Goal: Find contact information: Find contact information

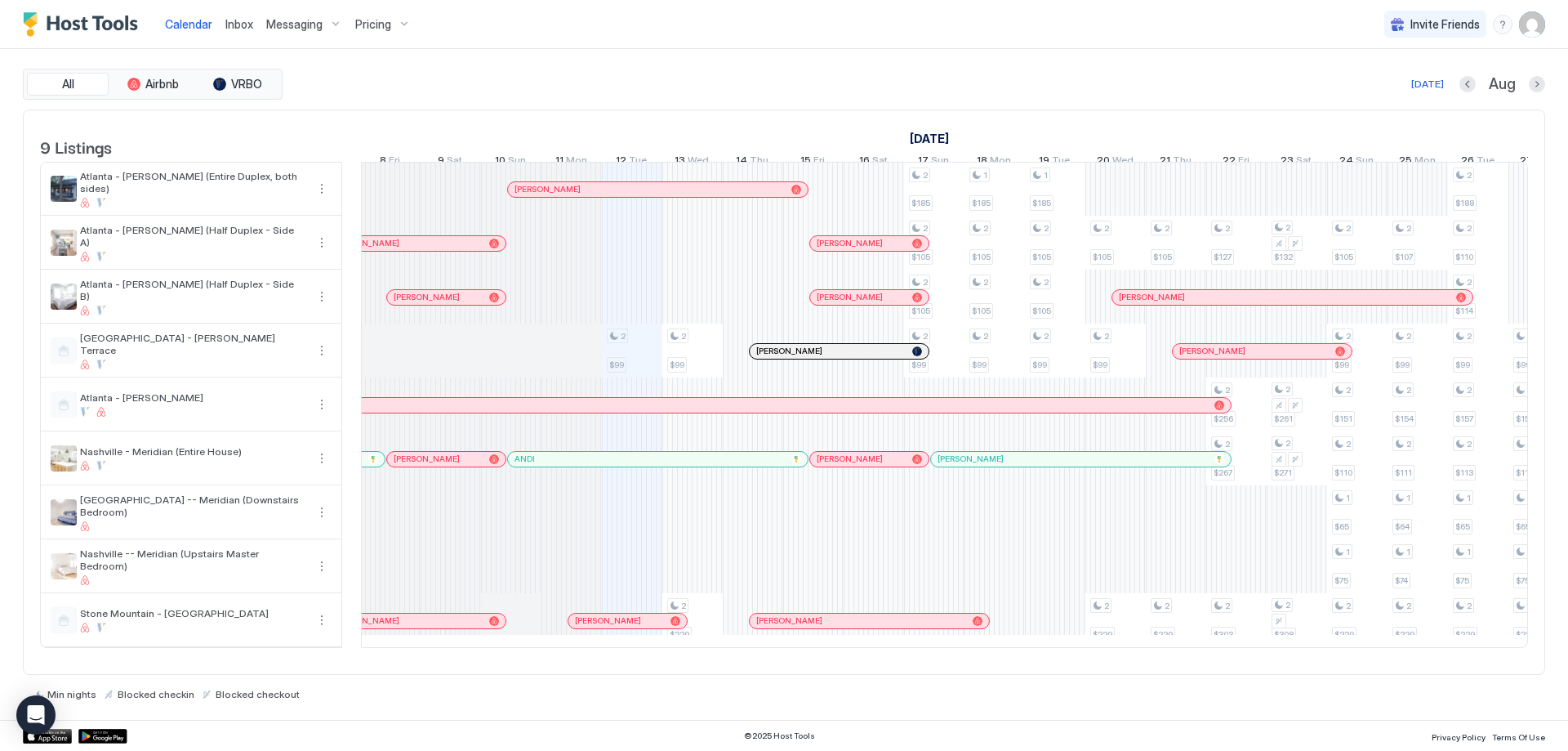
scroll to position [0, 659]
click at [601, 627] on div at bounding box center [601, 621] width 13 height 13
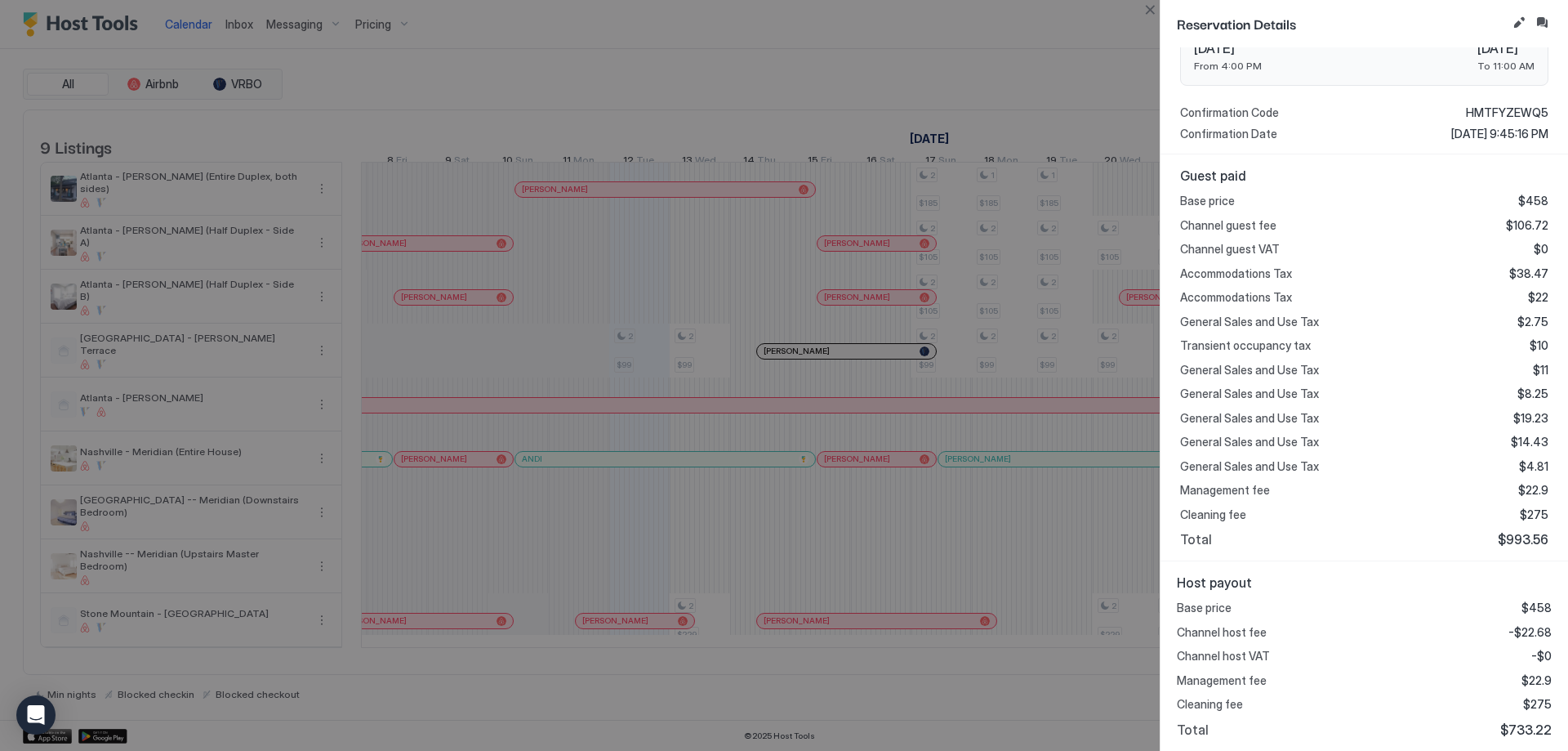
scroll to position [0, 0]
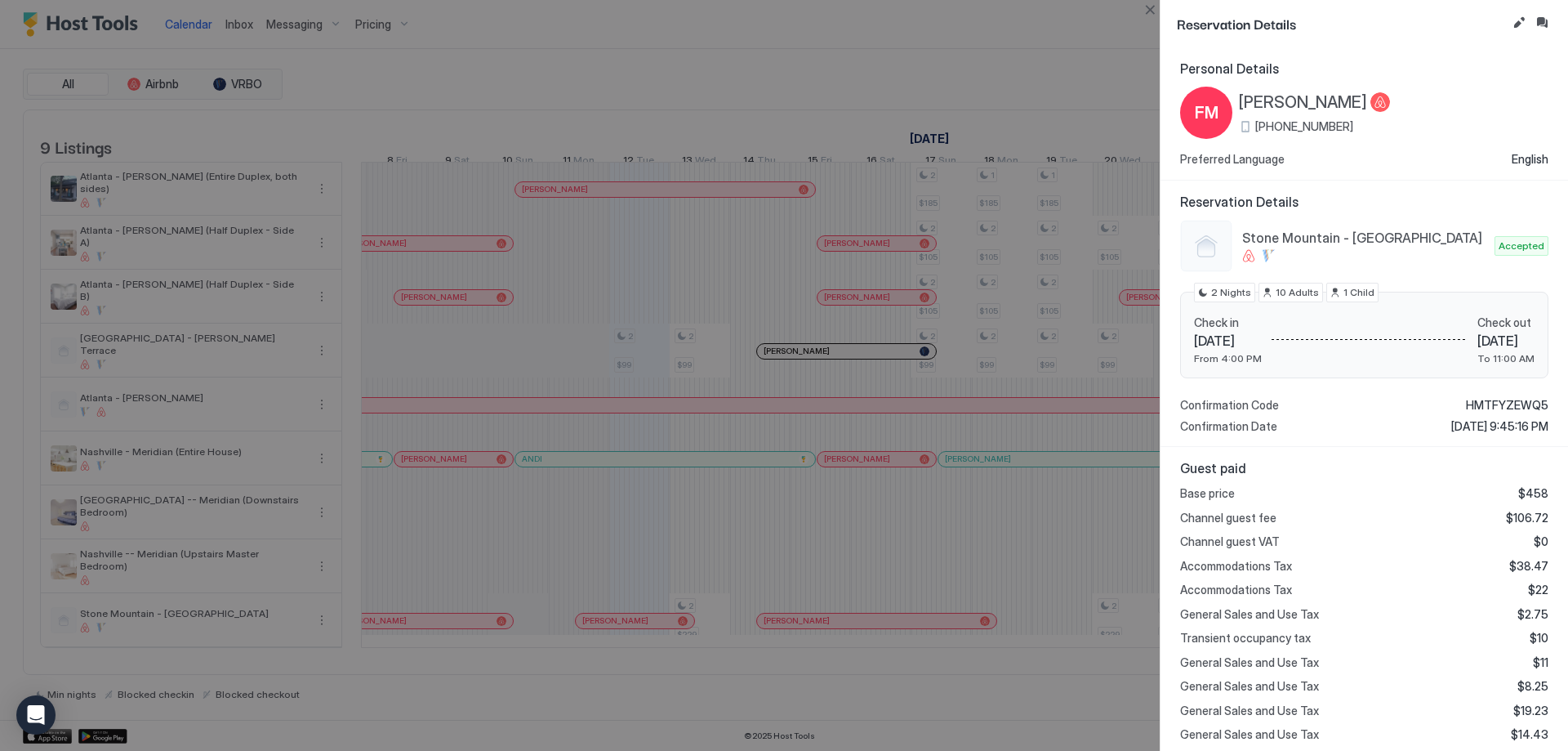
click at [1456, 87] on div "FM [PERSON_NAME] [PHONE_NUMBER]" at bounding box center [1363, 112] width 368 height 52
click at [1456, 82] on div "Personal Details FM [PERSON_NAME] [PHONE_NUMBER] Preferred Language English" at bounding box center [1363, 113] width 368 height 106
drag, startPoint x: 1449, startPoint y: 431, endPoint x: 1411, endPoint y: 431, distance: 38.0
click at [1451, 431] on span "[DATE] 9:45:16 PM" at bounding box center [1500, 426] width 97 height 15
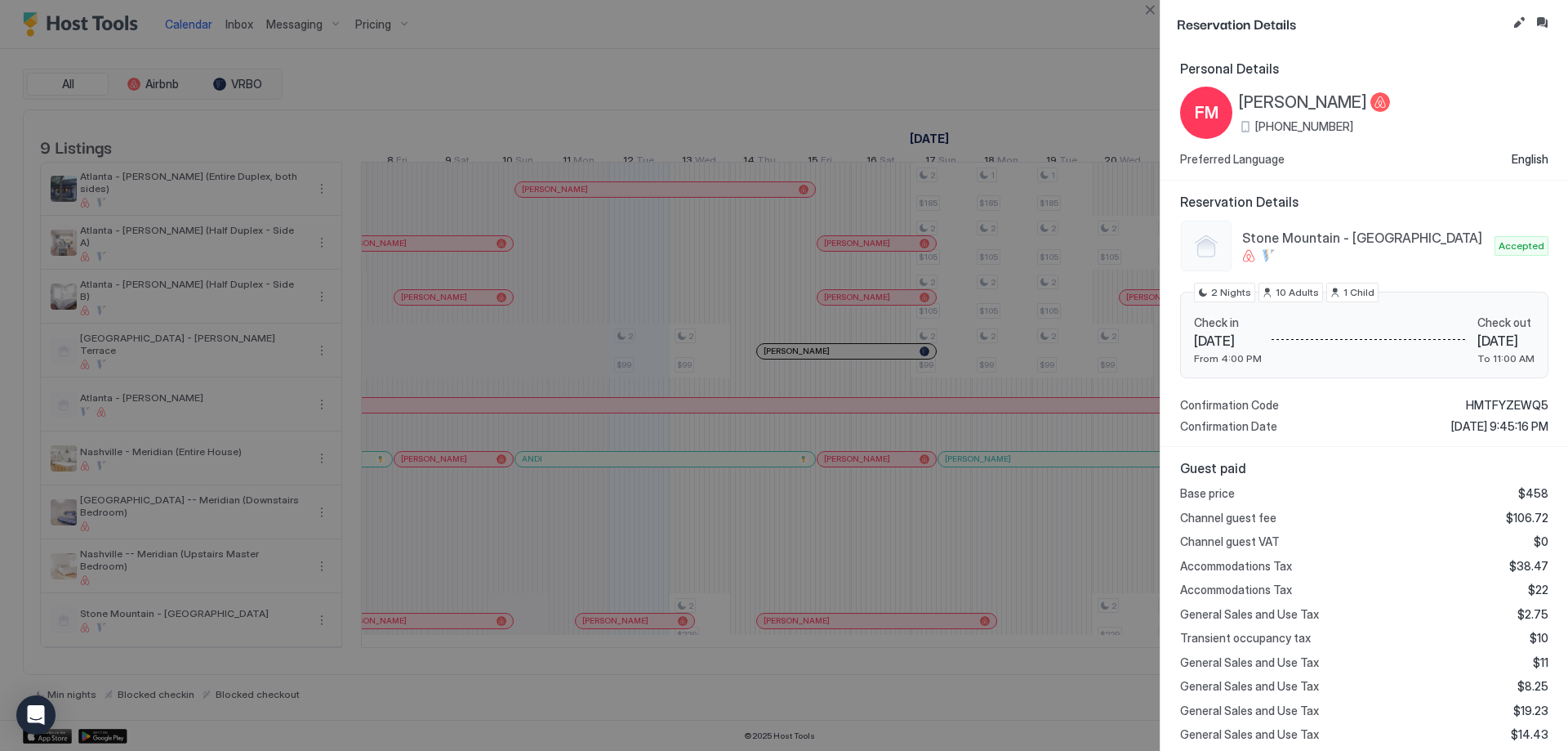
drag, startPoint x: 1411, startPoint y: 431, endPoint x: 1487, endPoint y: 427, distance: 76.1
click at [1487, 427] on span "[DATE] 9:45:16 PM" at bounding box center [1500, 426] width 97 height 15
drag, startPoint x: 1487, startPoint y: 427, endPoint x: 1424, endPoint y: 430, distance: 63.1
click at [1451, 430] on span "[DATE] 9:45:16 PM" at bounding box center [1500, 426] width 97 height 15
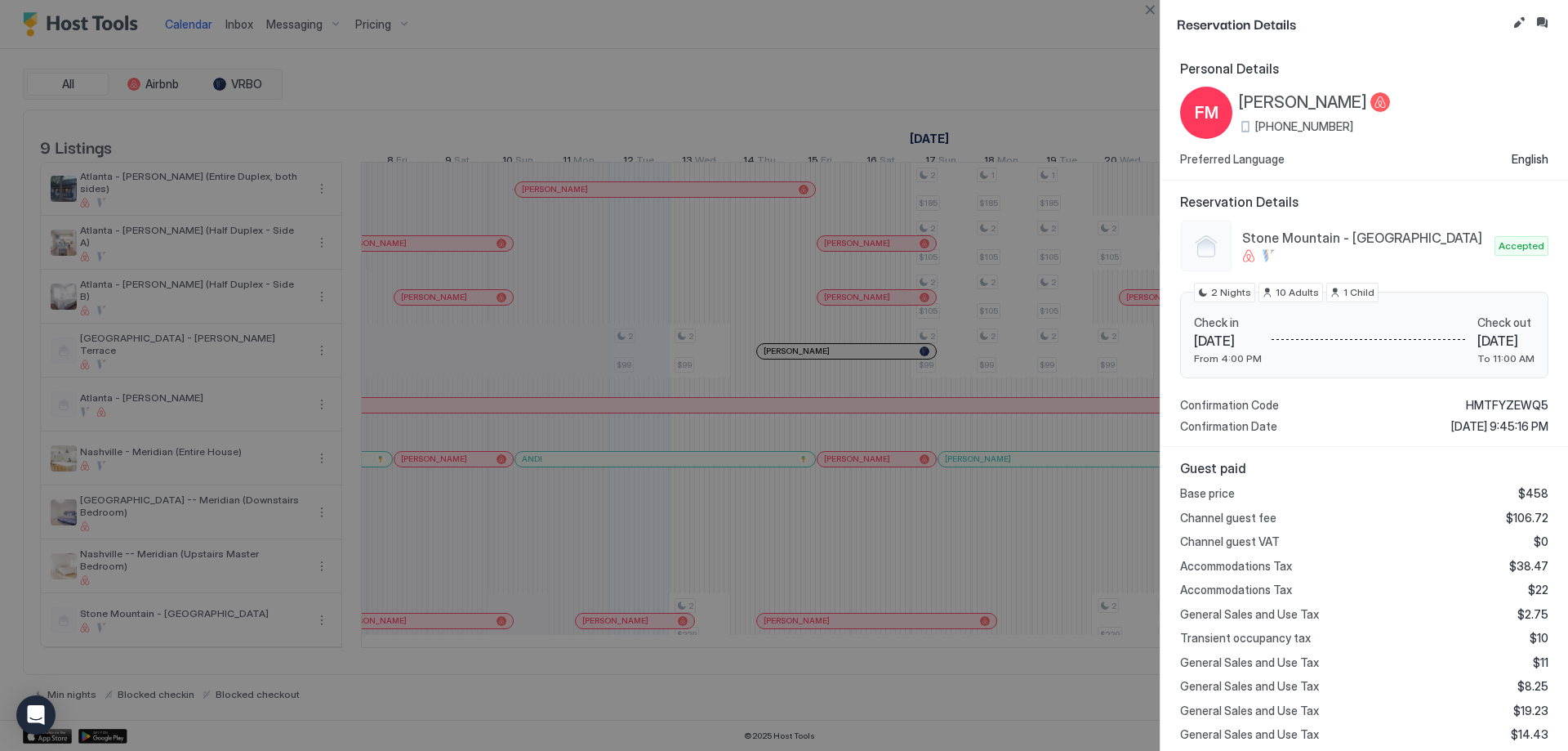
click at [1451, 430] on span "[DATE] 9:45:16 PM" at bounding box center [1500, 426] width 97 height 15
drag, startPoint x: 1423, startPoint y: 430, endPoint x: 1461, endPoint y: 427, distance: 38.1
click at [1461, 427] on span "[DATE] 9:45:16 PM" at bounding box center [1500, 426] width 97 height 15
drag, startPoint x: 1461, startPoint y: 425, endPoint x: 1429, endPoint y: 437, distance: 34.2
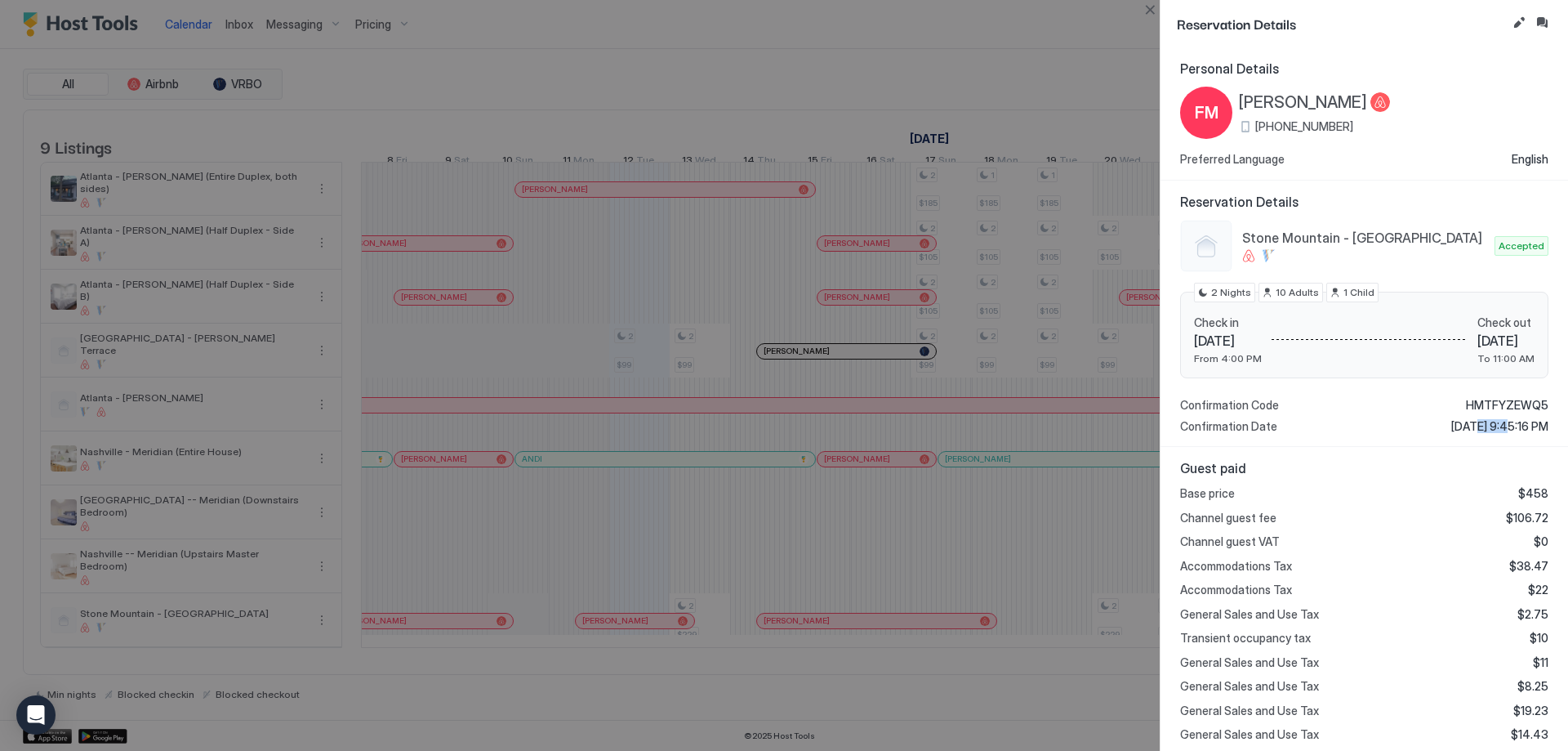
click at [1429, 437] on div "Reservation Details [GEOGRAPHIC_DATA] - [GEOGRAPHIC_DATA] Accepted Check in [DA…" at bounding box center [1364, 314] width 407 height 267
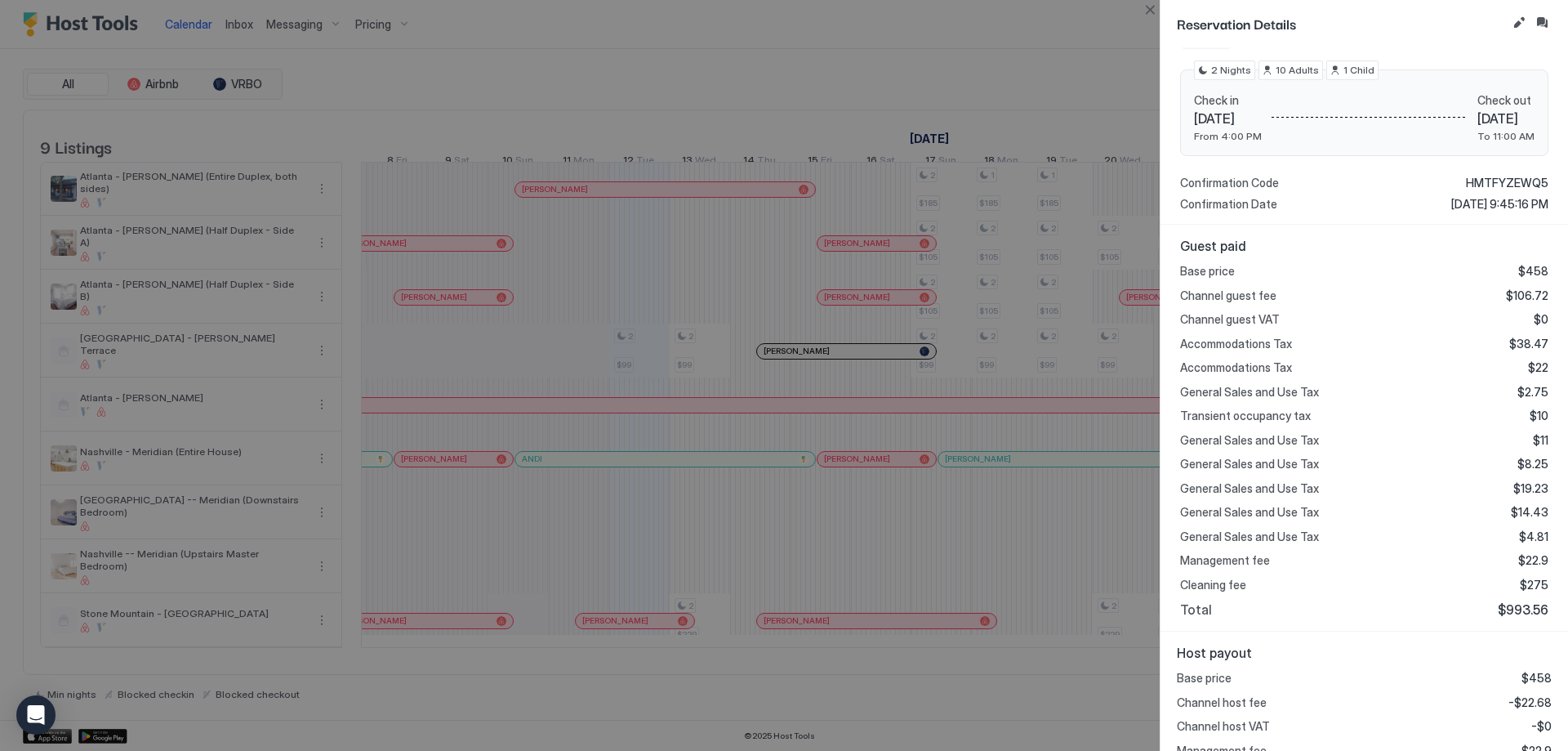
scroll to position [292, 0]
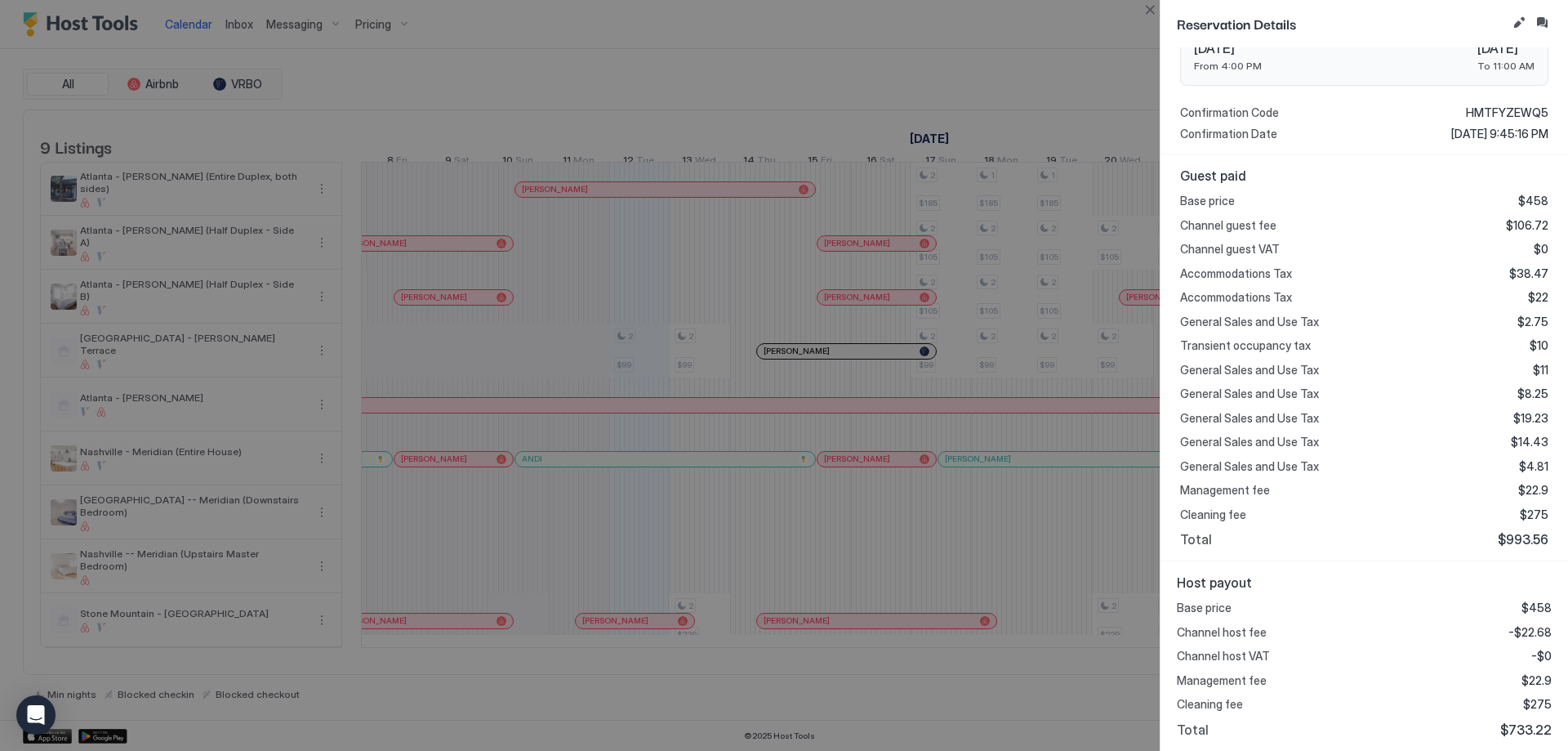
click at [1030, 19] on div at bounding box center [784, 376] width 1568 height 751
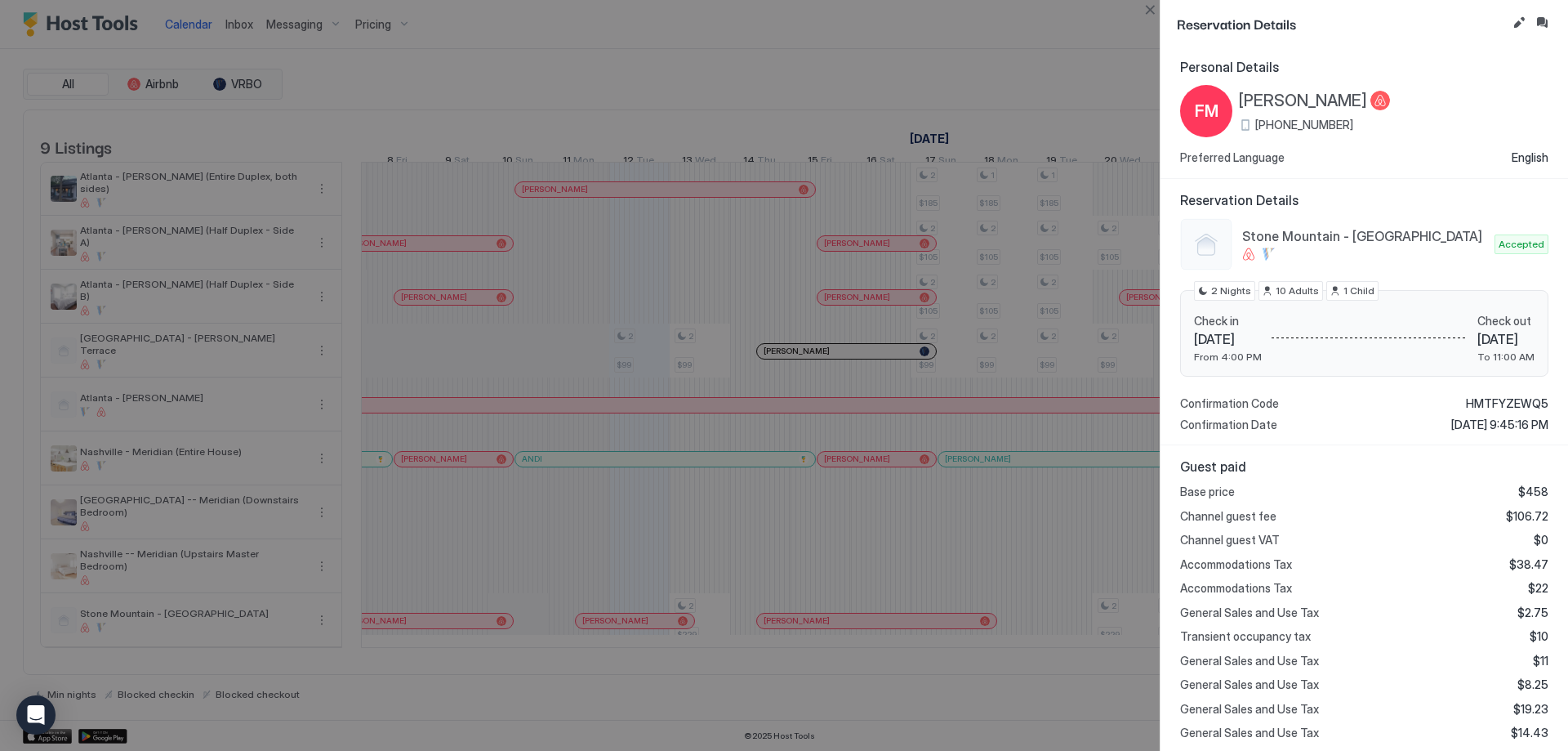
scroll to position [0, 0]
drag, startPoint x: 1352, startPoint y: 121, endPoint x: 1236, endPoint y: 128, distance: 116.2
click at [1236, 128] on div "FM [PERSON_NAME] [PHONE_NUMBER]" at bounding box center [1284, 112] width 210 height 52
click at [1361, 144] on div "FM [PERSON_NAME] [PHONE_NUMBER] Preferred Language English" at bounding box center [1363, 125] width 368 height 80
drag, startPoint x: 1347, startPoint y: 125, endPoint x: 1269, endPoint y: 123, distance: 78.0
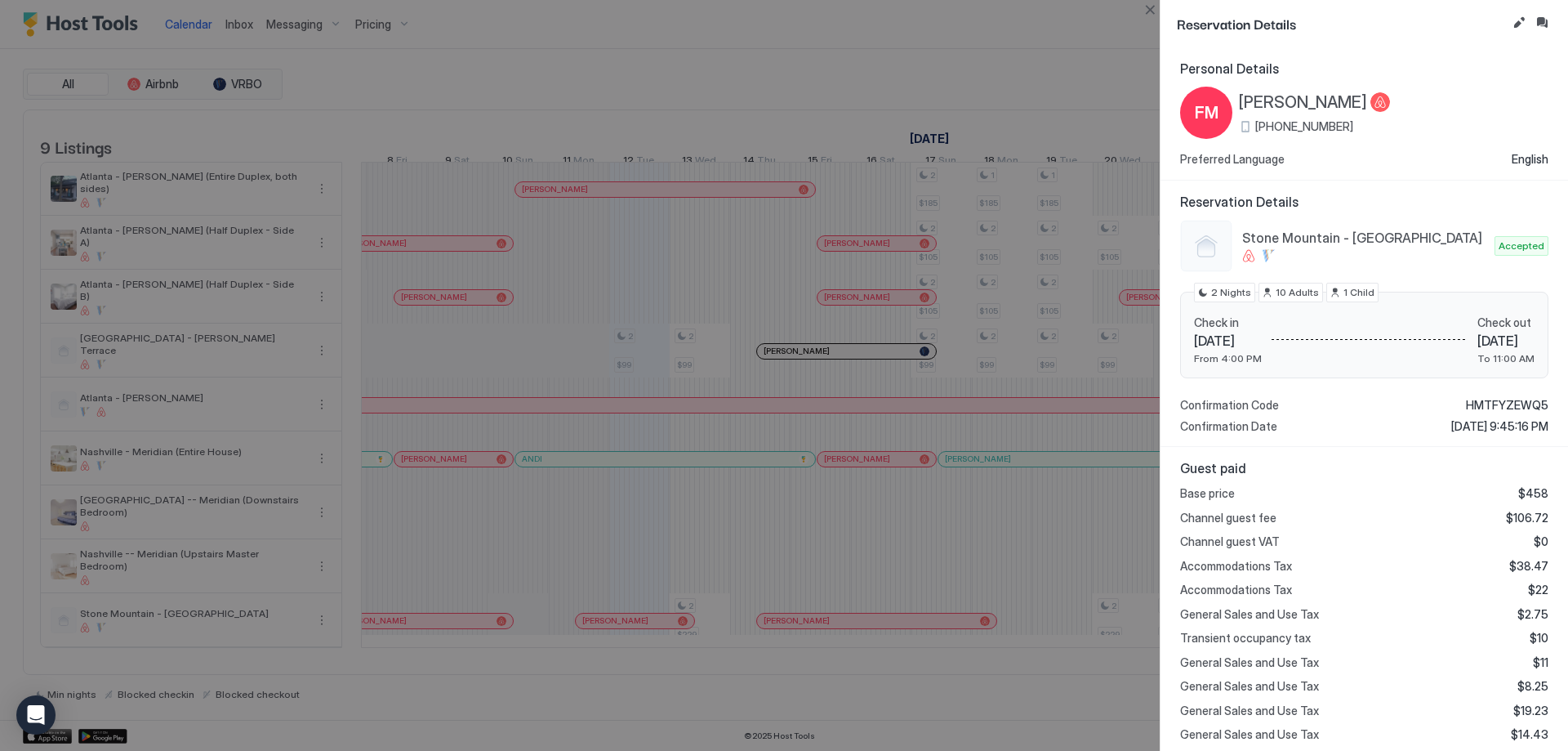
click at [1269, 123] on div "[PHONE_NUMBER]" at bounding box center [1313, 126] width 151 height 15
copy span "[PHONE_NUMBER]"
click at [1030, 86] on div at bounding box center [784, 376] width 1568 height 751
click at [862, 79] on div at bounding box center [784, 376] width 1568 height 751
click at [1151, 8] on button "Close" at bounding box center [1150, 9] width 20 height 20
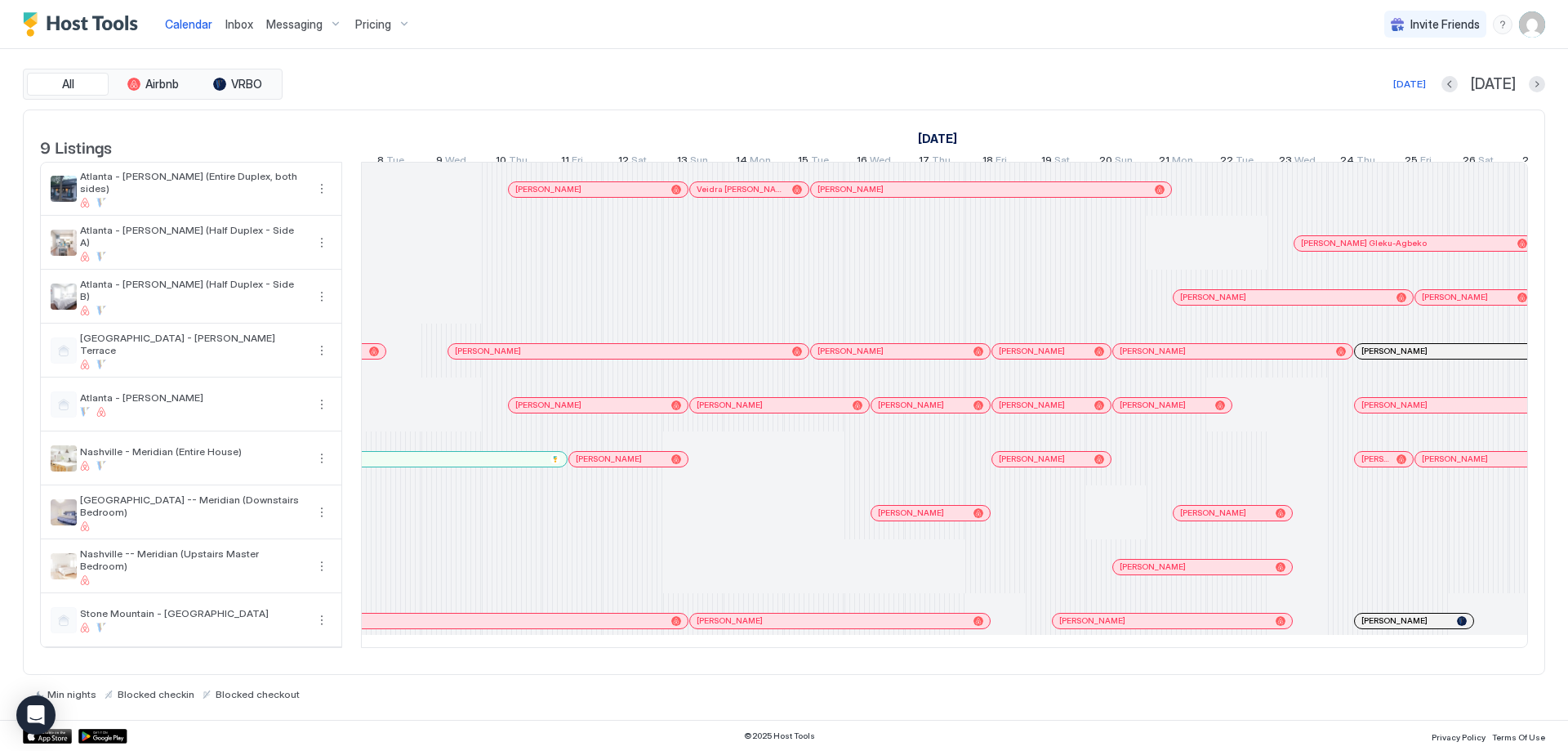
click at [515, 665] on div "9 Listings [DATE] [DATE] [DATE] 18 Wed 19 Thu 20 Fri 21 Sat 22 Sun 23 Mon 24 Tu…" at bounding box center [784, 388] width 1520 height 554
click at [517, 647] on div at bounding box center [512, 620] width 61 height 54
click at [580, 588] on div at bounding box center [572, 567] width 61 height 54
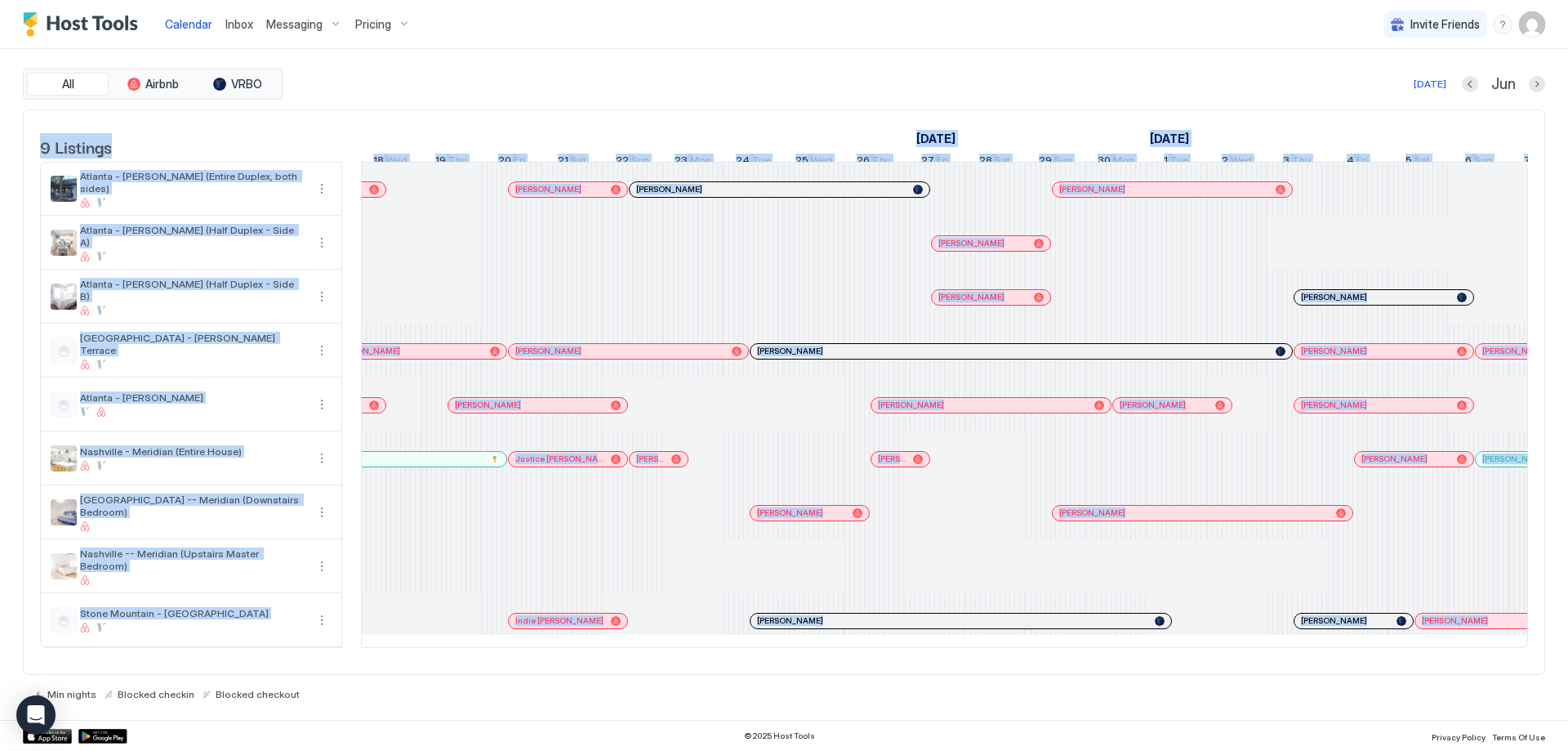
scroll to position [0, 359]
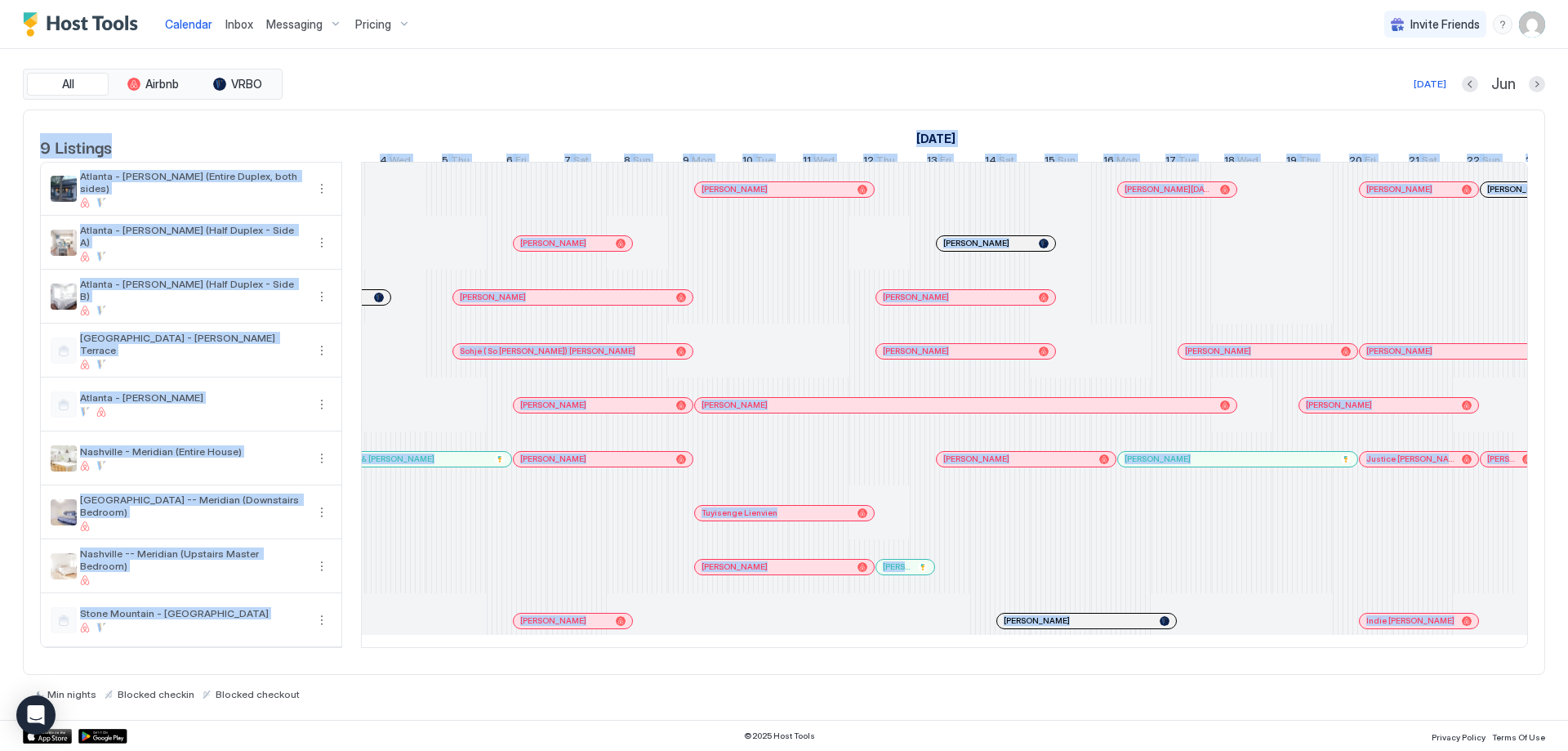
click at [693, 614] on div at bounding box center [698, 620] width 61 height 54
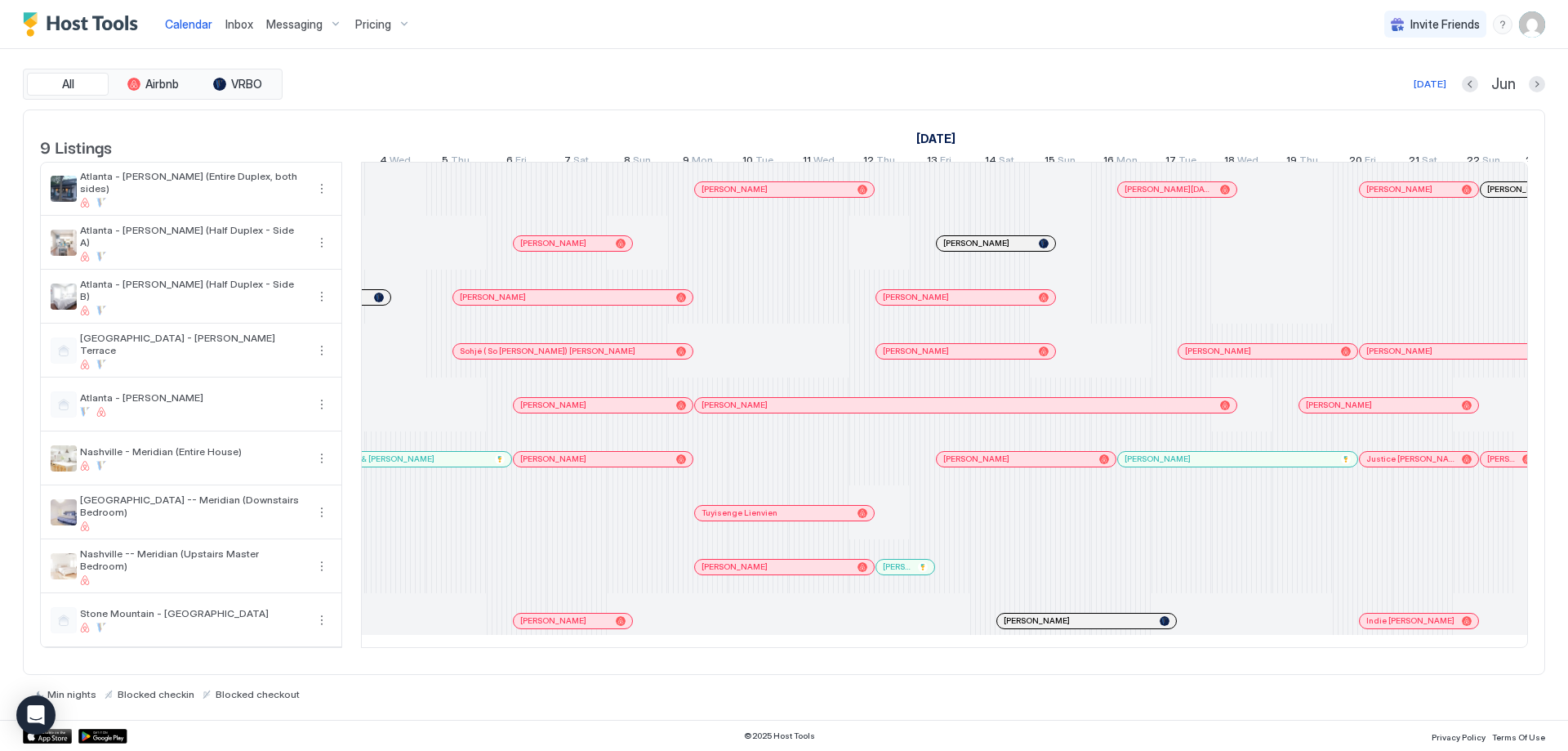
click at [694, 647] on div at bounding box center [698, 620] width 61 height 54
click at [1022, 558] on div at bounding box center [1000, 567] width 61 height 54
click at [1085, 590] on div at bounding box center [1061, 567] width 61 height 54
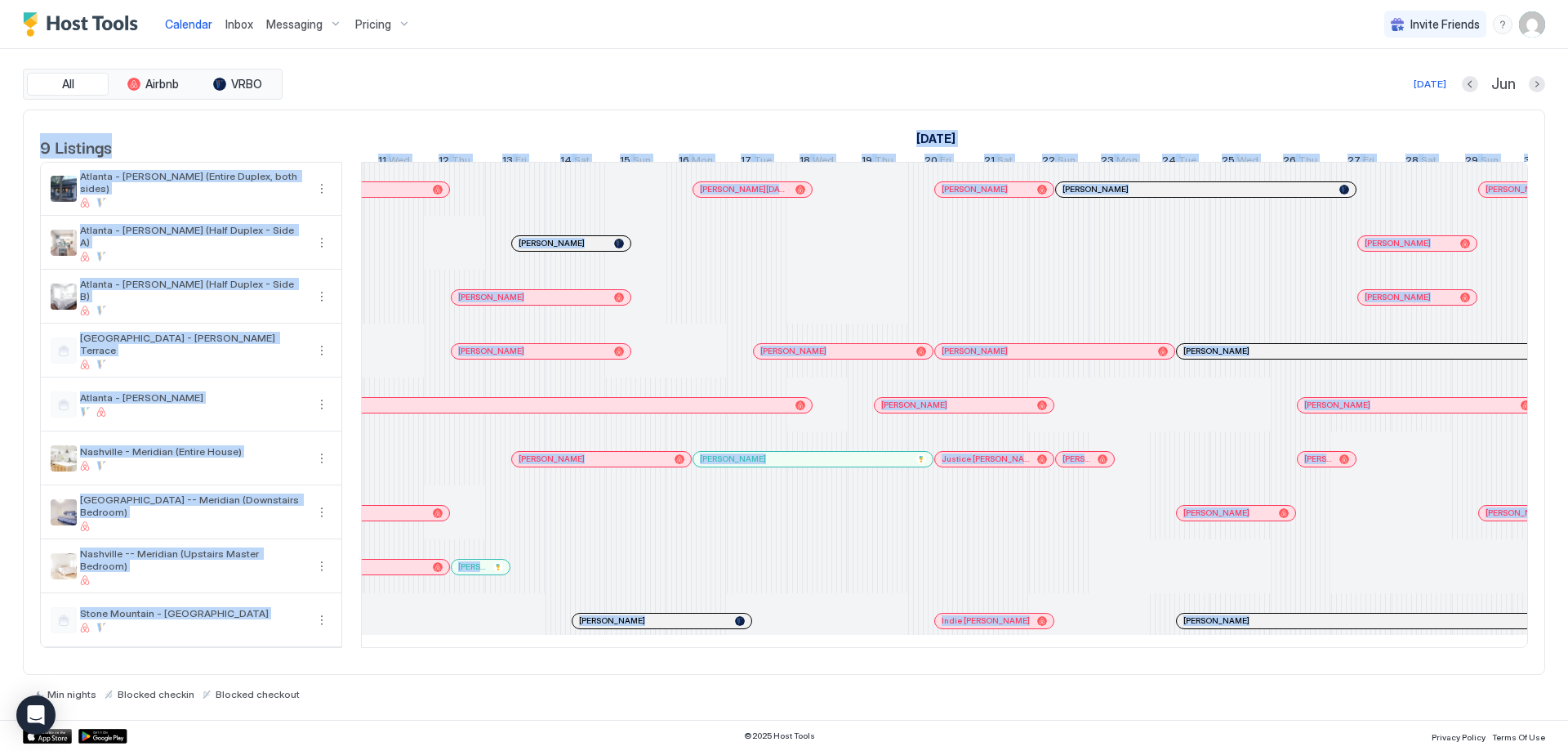
scroll to position [0, 1290]
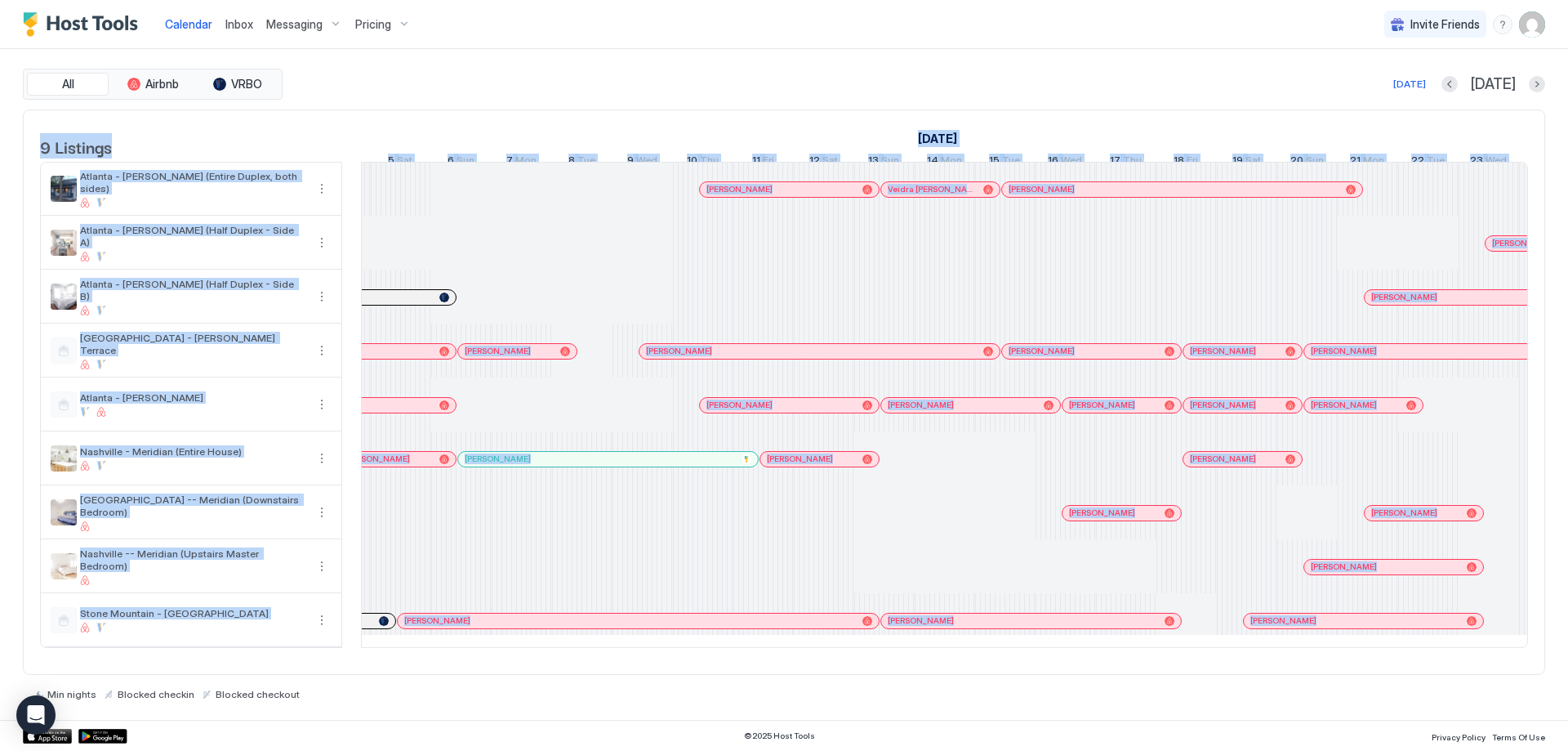
click at [1333, 551] on div at bounding box center [1307, 567] width 61 height 54
